Goal: Navigation & Orientation: Find specific page/section

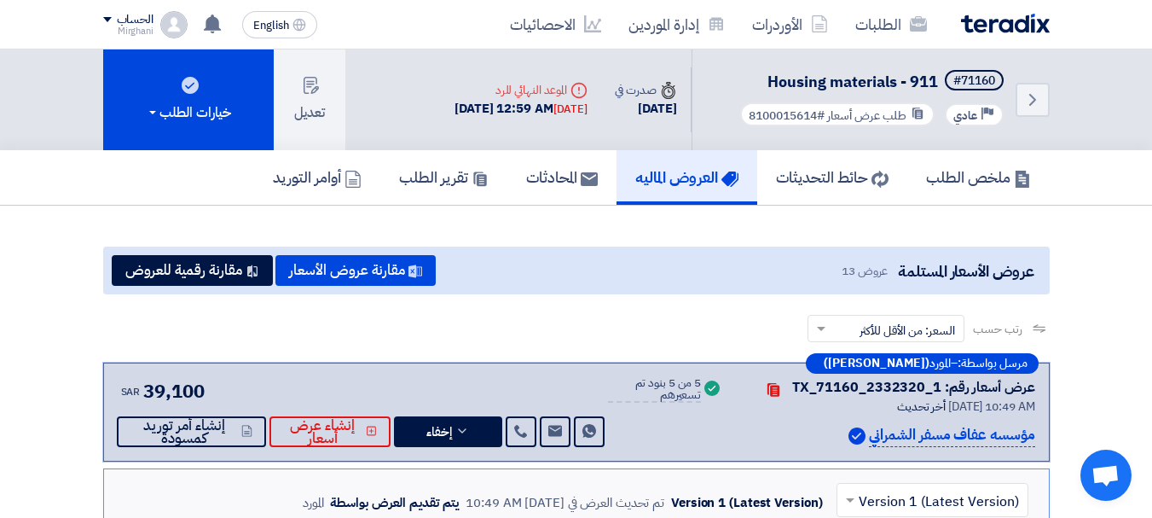
drag, startPoint x: 866, startPoint y: 434, endPoint x: 1034, endPoint y: 437, distance: 168.0
click at [1034, 437] on p "مؤسسه عفاف مسفر الشمراني" at bounding box center [952, 435] width 166 height 23
copy p "مؤسسه عفاف مسفر الشمراني"
click at [782, 32] on link "الأوردرات" at bounding box center [790, 24] width 103 height 40
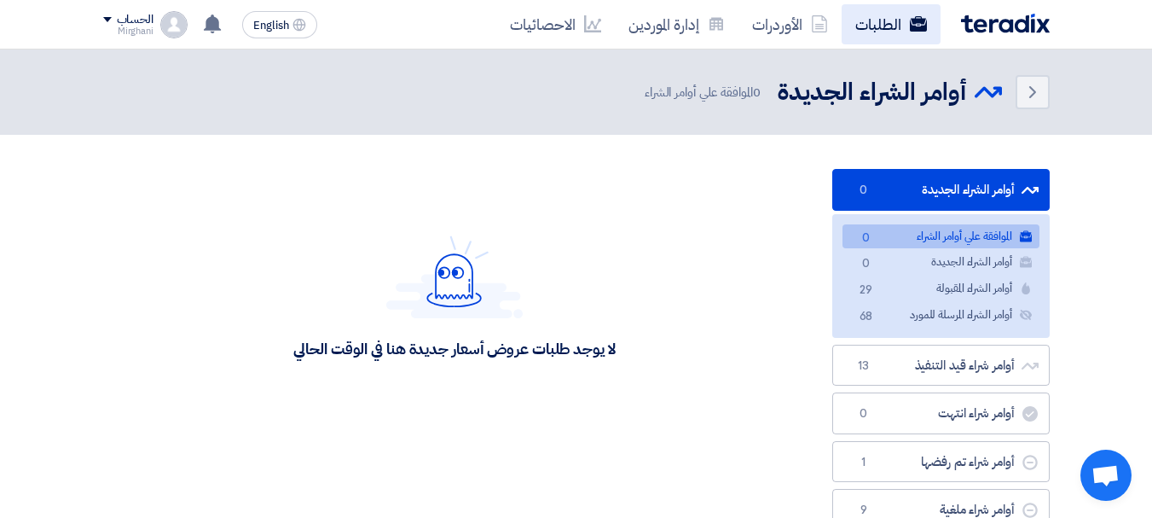
click at [854, 25] on link "الطلبات" at bounding box center [891, 24] width 99 height 40
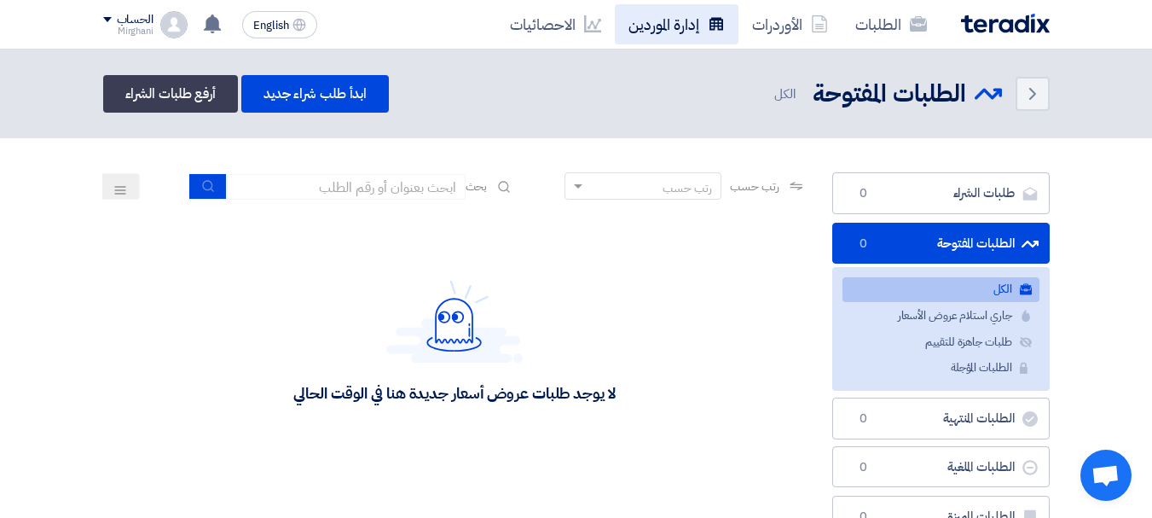
click at [677, 17] on link "إدارة الموردين" at bounding box center [677, 24] width 124 height 40
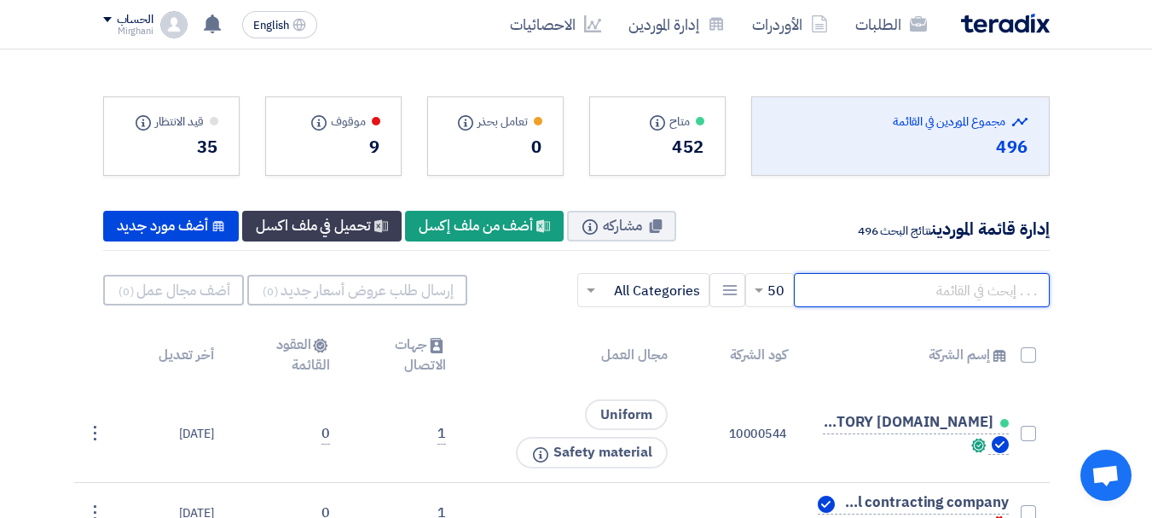
drag, startPoint x: 867, startPoint y: 284, endPoint x: 861, endPoint y: 297, distance: 14.1
click at [865, 286] on input "text" at bounding box center [922, 290] width 256 height 34
paste input "مؤسسه عفاف مسفر الشمراني"
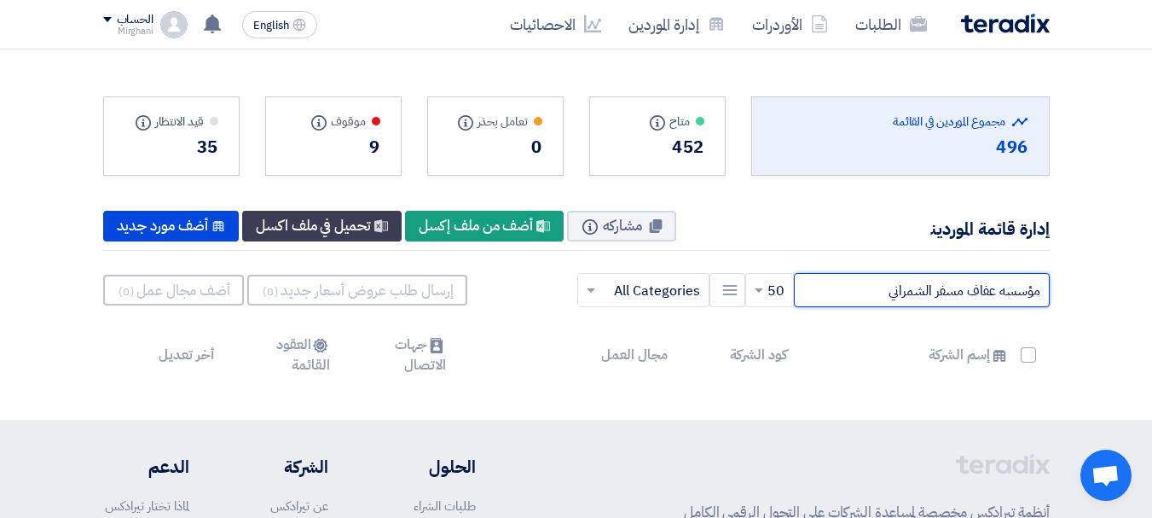
type input "مؤسسه عفاف مسفر الشمراني"
